Goal: Information Seeking & Learning: Learn about a topic

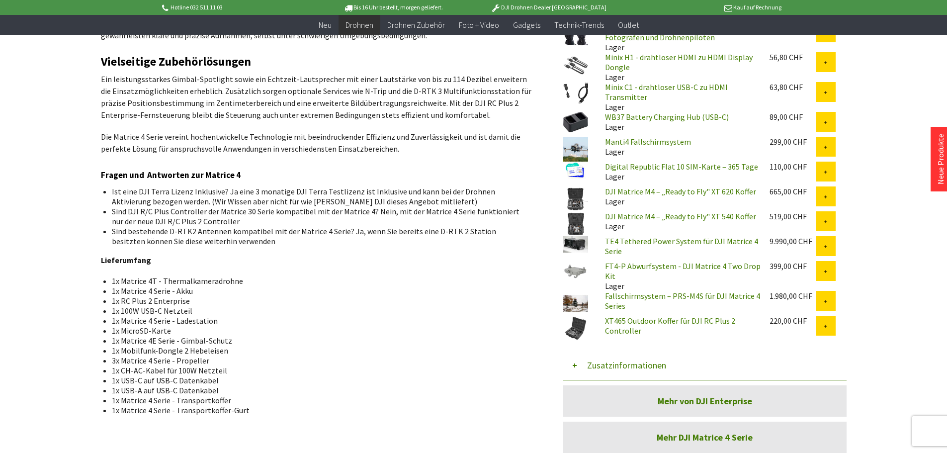
scroll to position [696, 0]
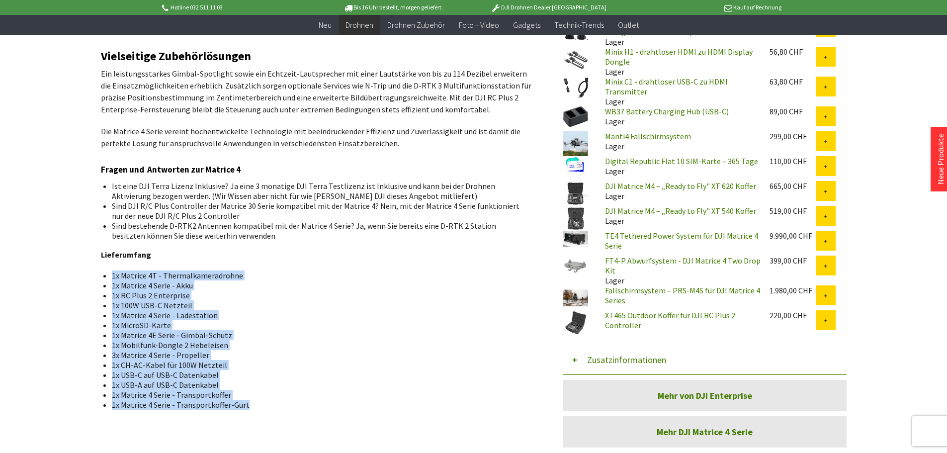
drag, startPoint x: 154, startPoint y: 260, endPoint x: 304, endPoint y: 406, distance: 209.5
click at [304, 406] on div "DJI Matrice 4 Thermal Die neuen Enterprise-Drohne Matrice 4T verfügt über eine …" at bounding box center [317, 76] width 432 height 752
click at [304, 406] on li "1x Matrice 4 Serie - Transportkoffer-Gurt" at bounding box center [319, 405] width 414 height 10
drag, startPoint x: 304, startPoint y: 406, endPoint x: 110, endPoint y: 269, distance: 237.1
click at [110, 269] on div "DJI Matrice 4 Thermal Die neuen Enterprise-Drohne Matrice 4T verfügt über eine …" at bounding box center [317, 76] width 432 height 752
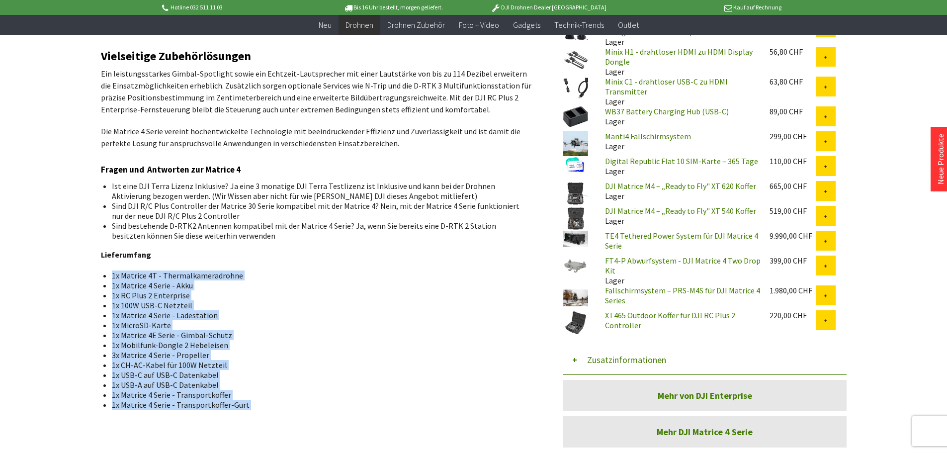
click at [329, 296] on li "1x RC Plus 2 Enterprise" at bounding box center [319, 295] width 414 height 10
click at [317, 339] on li "1x Matrice 4E Serie - Gimbal-Schutz" at bounding box center [319, 335] width 414 height 10
click at [228, 366] on li "1x CH-AC-Kabel für 100W Netzteil" at bounding box center [319, 365] width 414 height 10
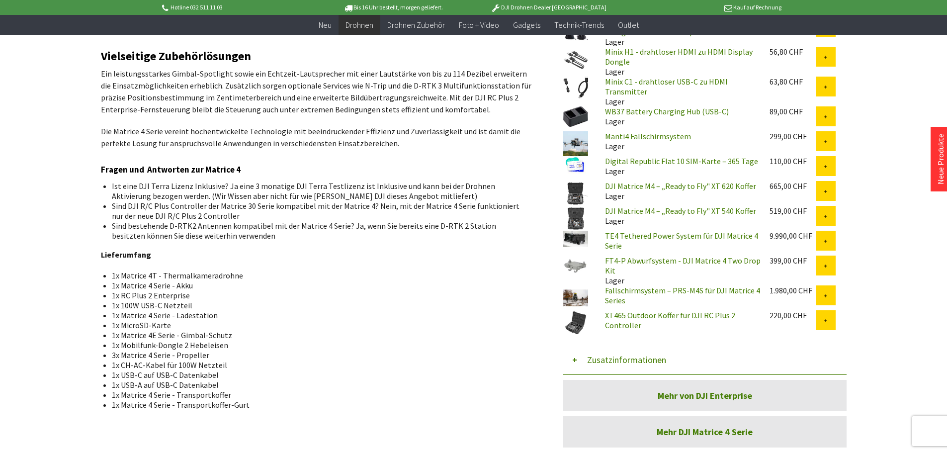
click at [212, 347] on li "1x Mobilfunk-Dongle 2 Hebeleisen" at bounding box center [319, 345] width 414 height 10
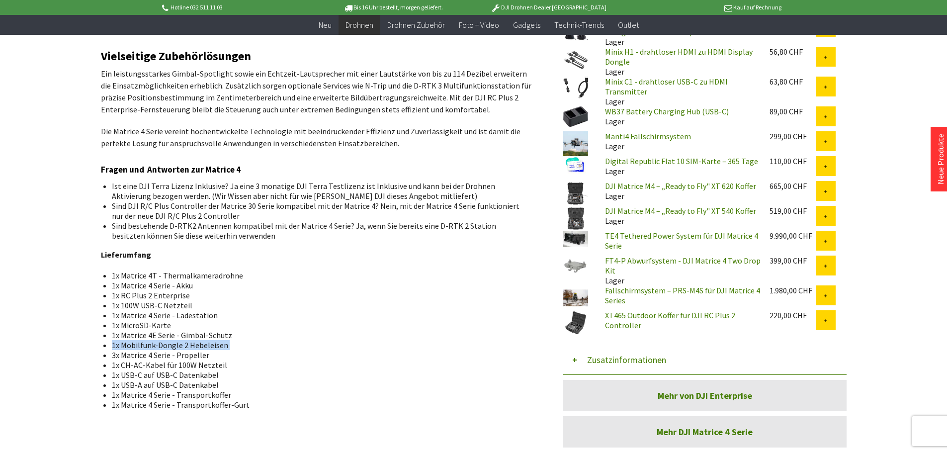
click at [228, 344] on li "1x Mobilfunk-Dongle 2 Hebeleisen" at bounding box center [319, 345] width 414 height 10
click at [322, 229] on li "Sind bestehende D-RTK2 Antennen kompatibel mit der Matrice 4 Serie? Ja, wenn Si…" at bounding box center [319, 231] width 414 height 20
